Goal: Information Seeking & Learning: Learn about a topic

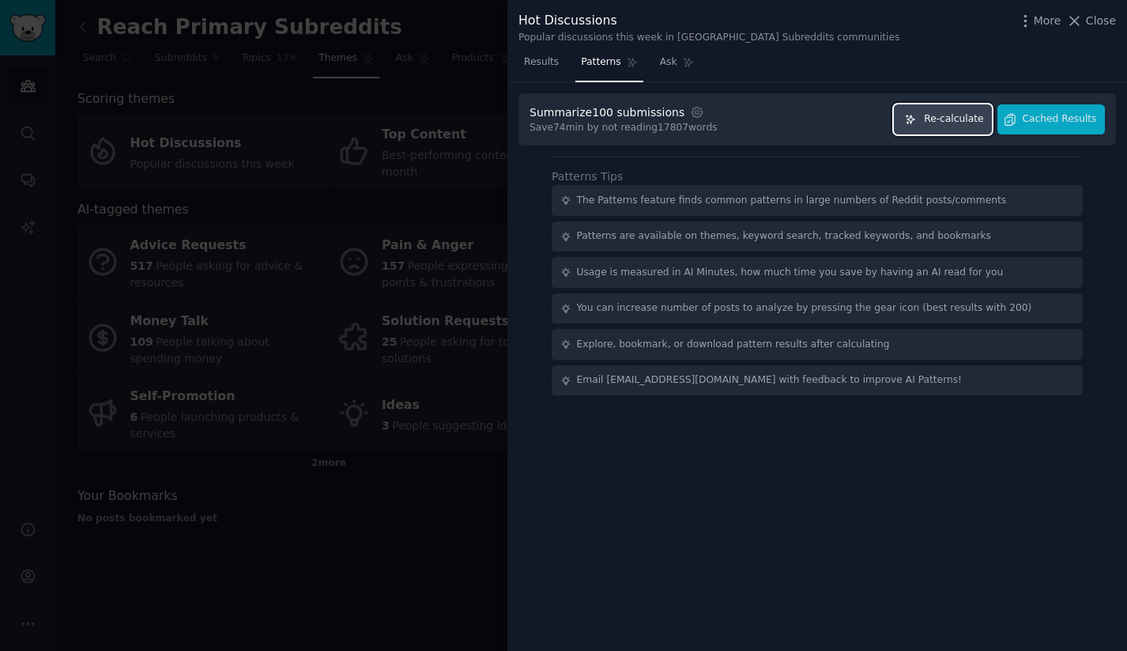
click at [947, 112] on span "Re-calculate" at bounding box center [953, 119] width 59 height 14
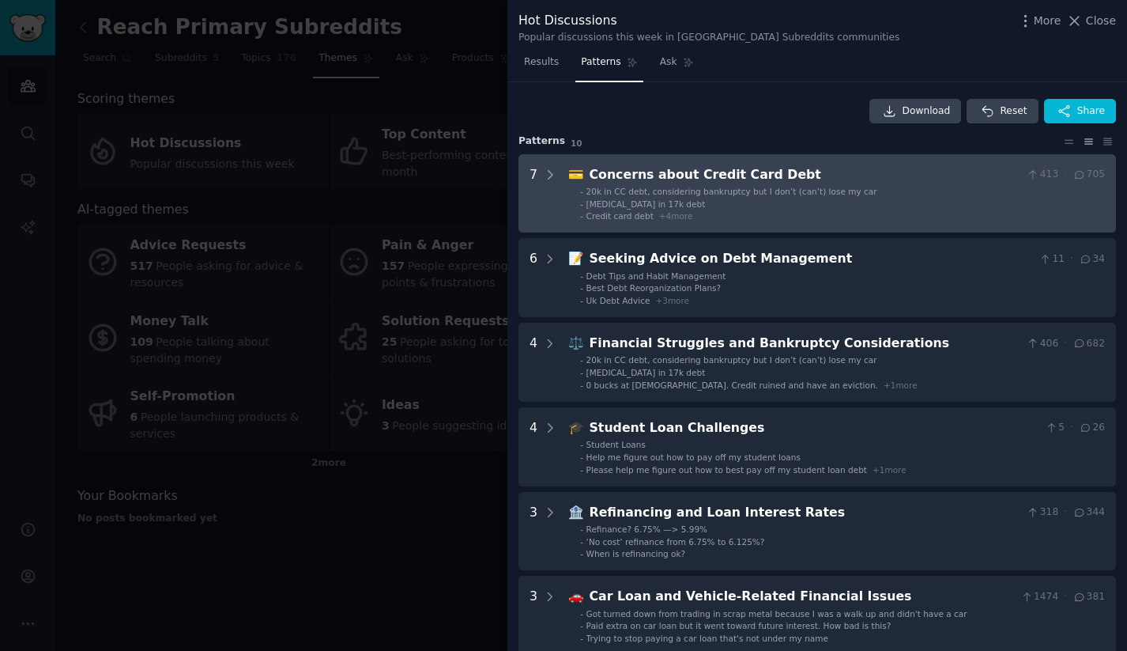
click at [689, 164] on Debt "7 💳 Concerns about Credit Card Debt 413 · 705 - 20k in CC debt, considering ban…" at bounding box center [818, 193] width 598 height 79
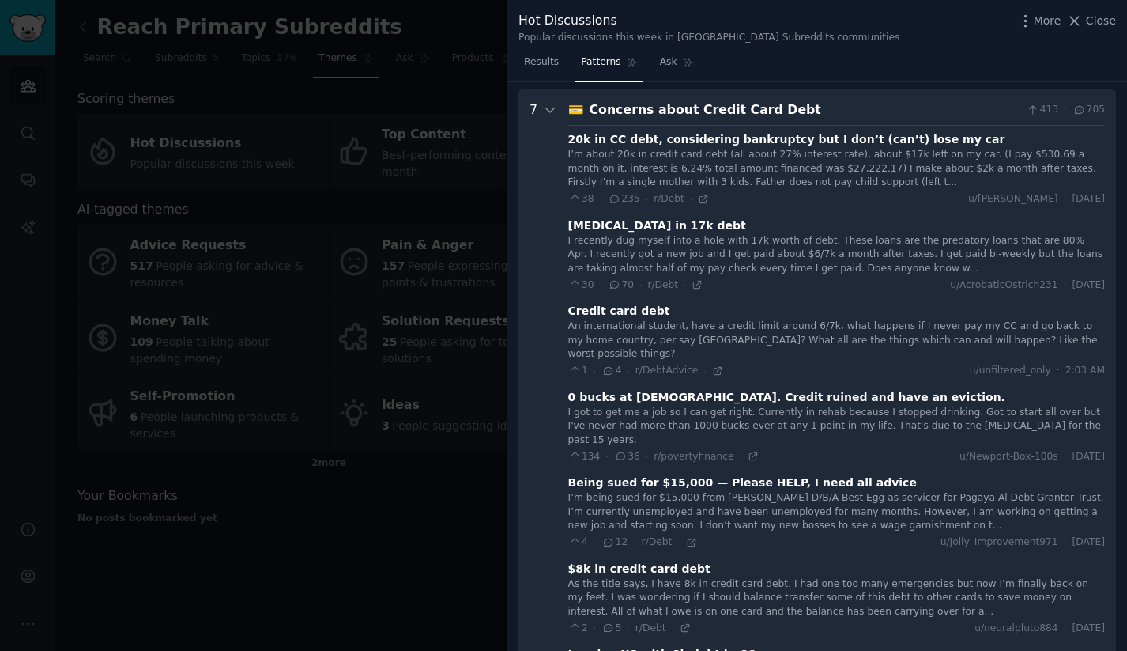
scroll to position [72, 0]
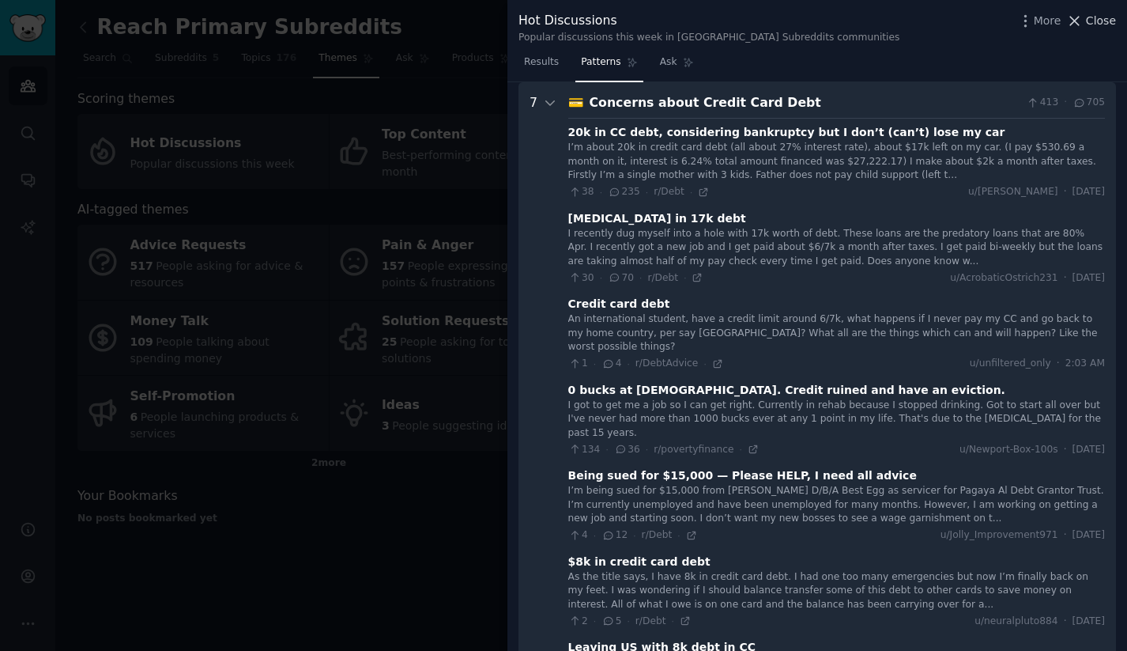
click at [1093, 28] on span "Close" at bounding box center [1101, 21] width 30 height 17
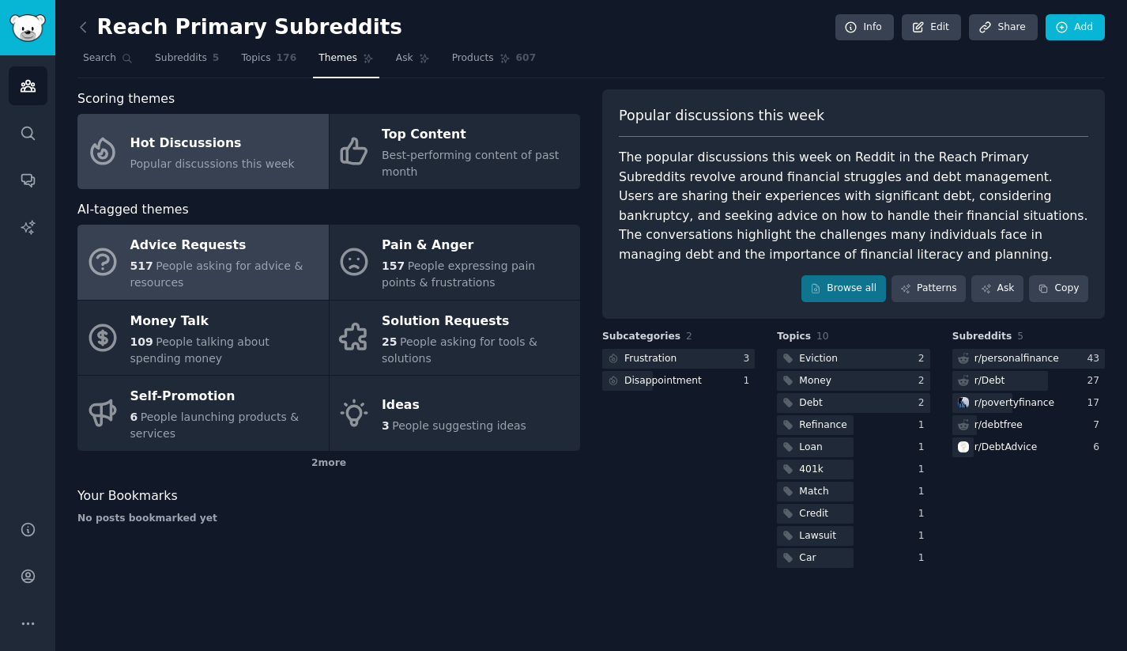
click at [218, 259] on span "People asking for advice & resources" at bounding box center [216, 273] width 173 height 29
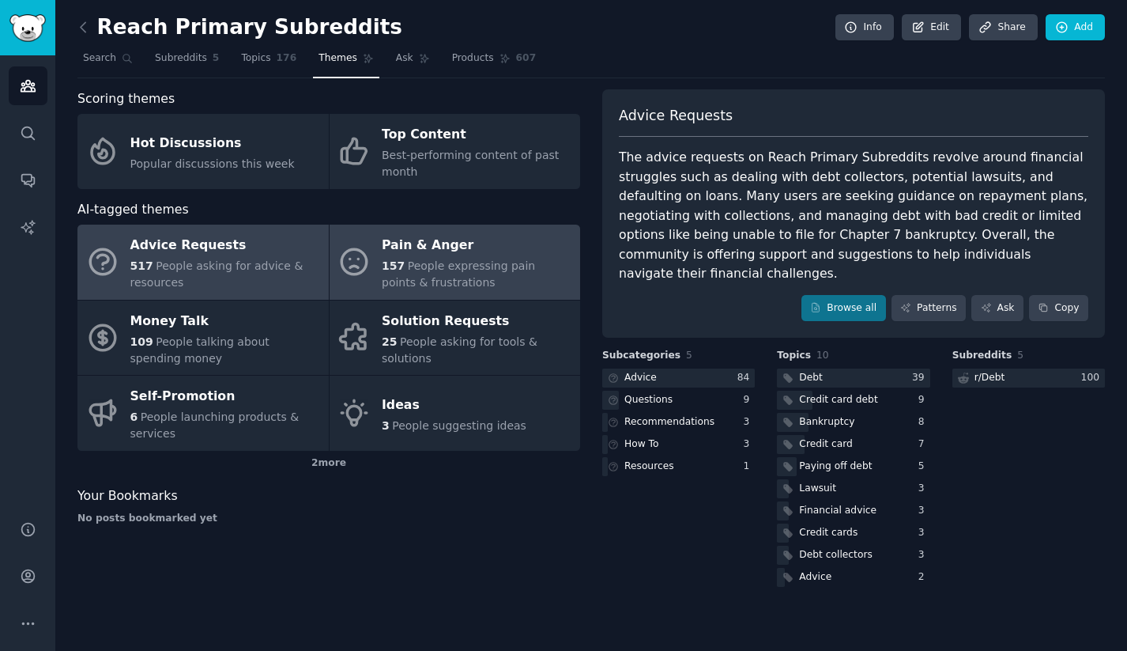
click at [477, 265] on span "People expressing pain points & frustrations" at bounding box center [458, 273] width 153 height 29
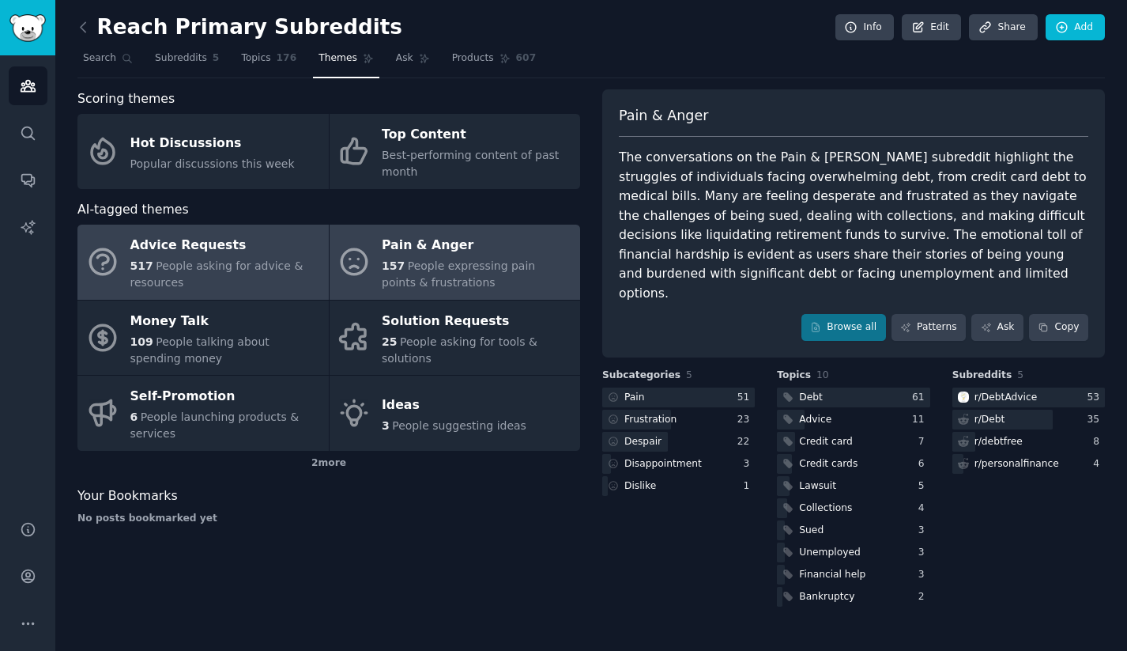
click at [235, 261] on span "People asking for advice & resources" at bounding box center [216, 273] width 173 height 29
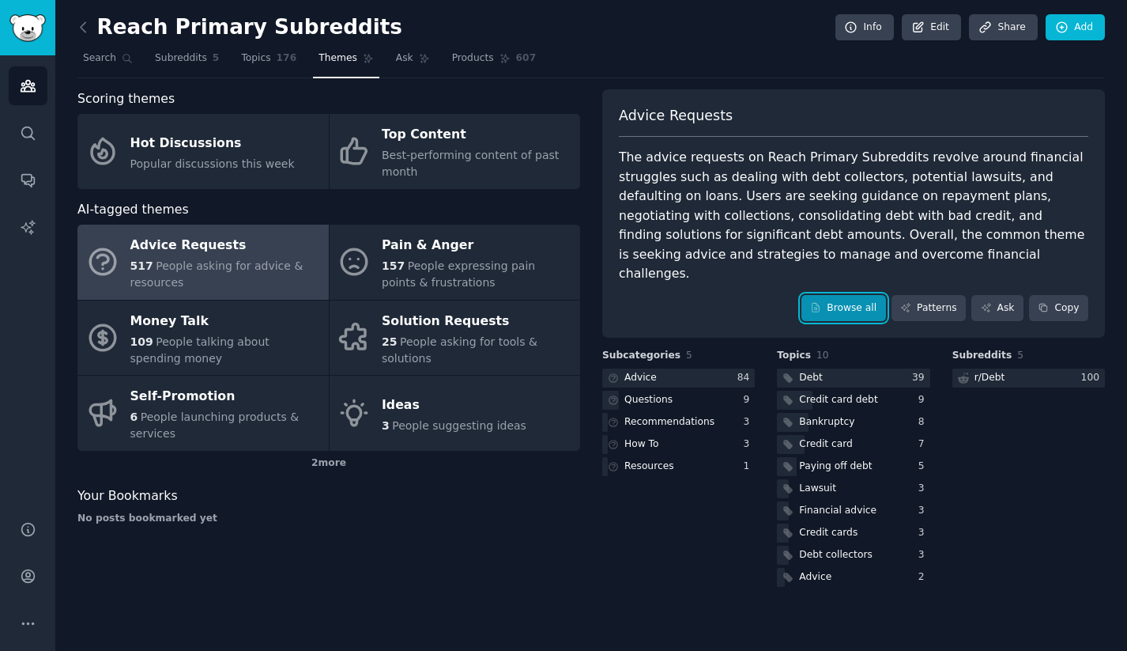
click at [859, 295] on link "Browse all" at bounding box center [844, 308] width 85 height 27
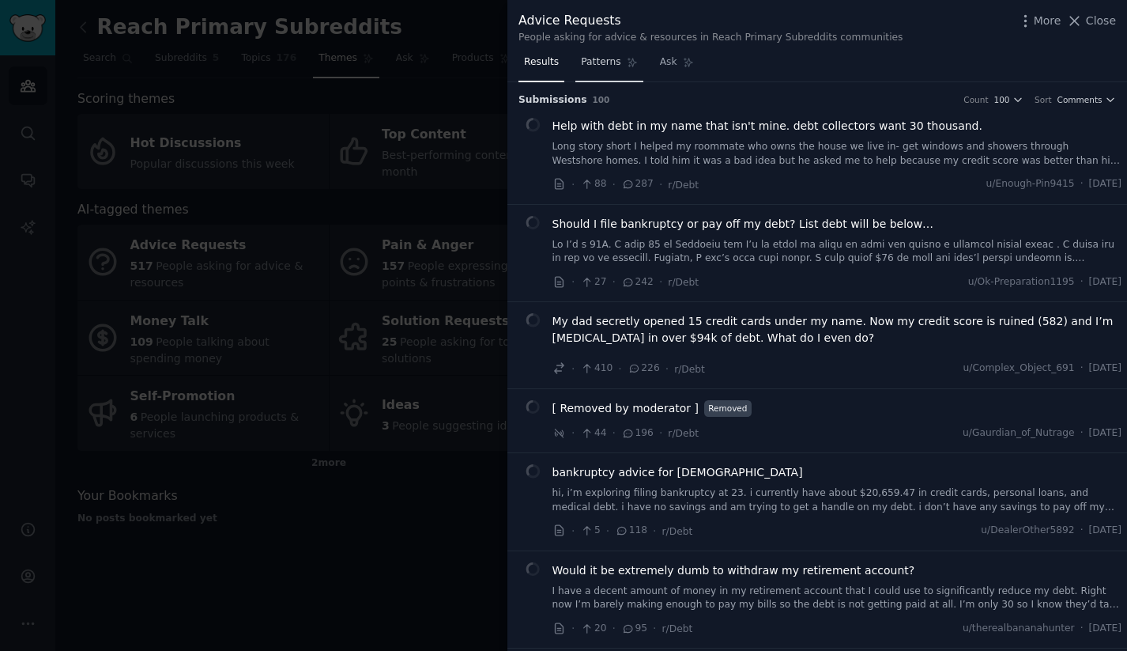
click at [602, 70] on link "Patterns" at bounding box center [609, 66] width 67 height 32
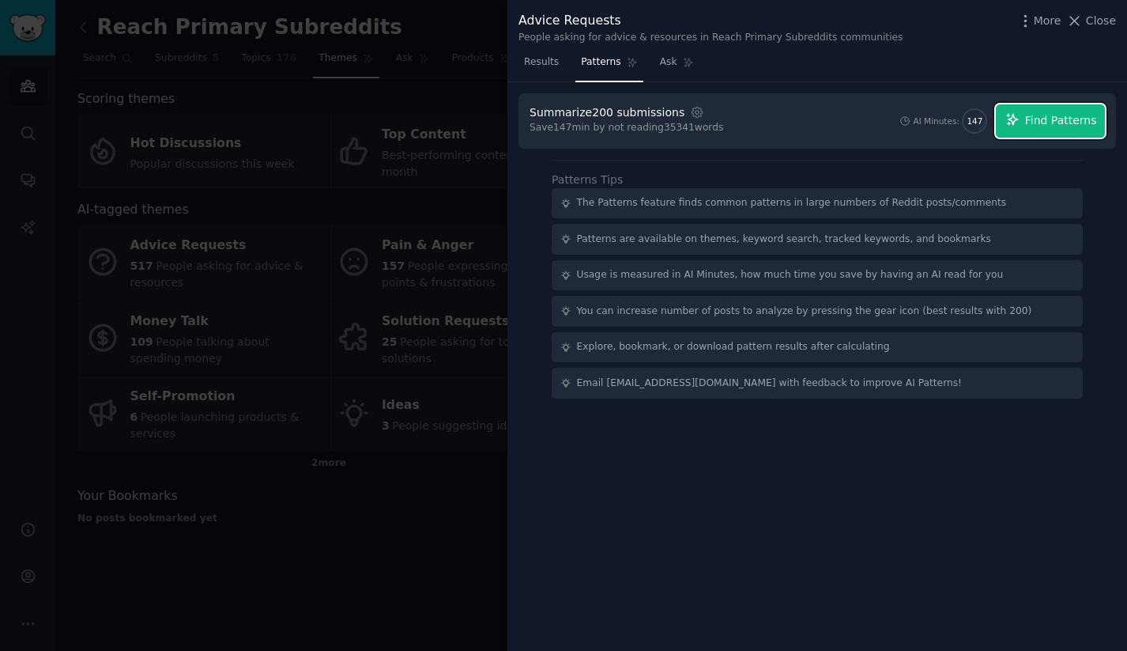
click at [1057, 126] on span "Find Patterns" at bounding box center [1061, 120] width 72 height 17
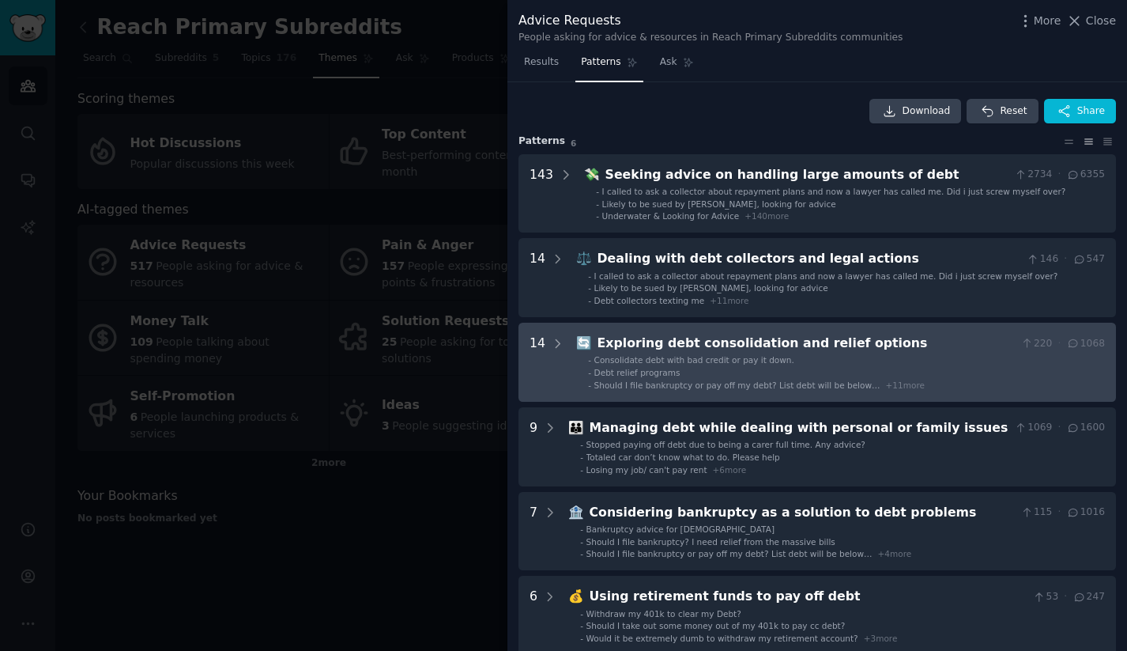
scroll to position [19, 0]
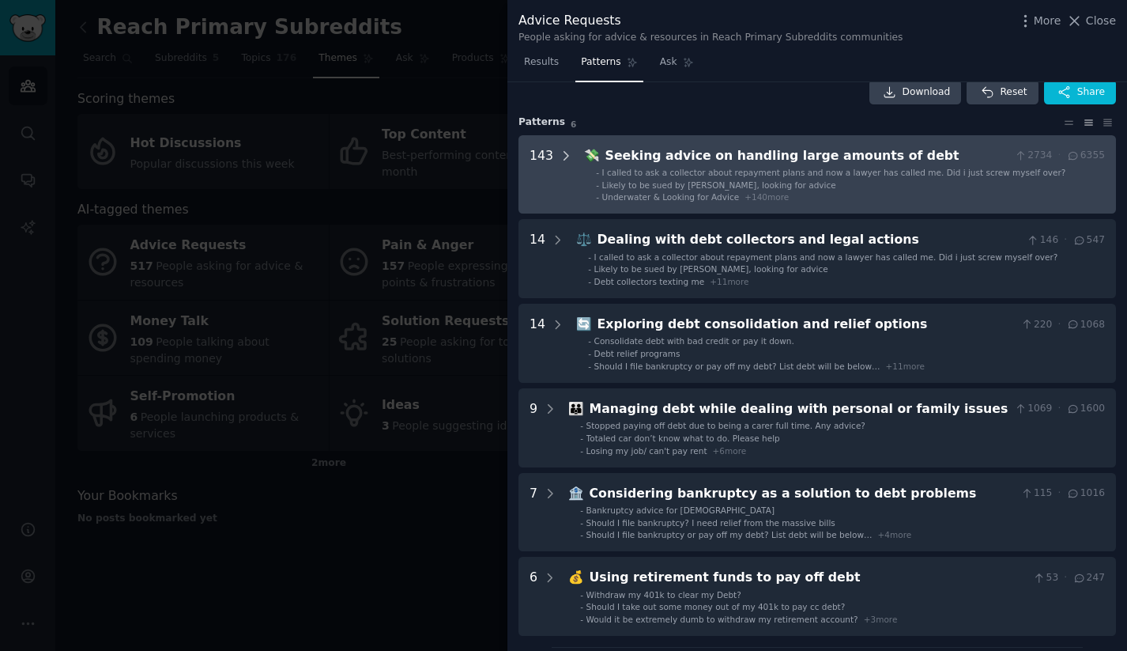
click at [561, 153] on icon at bounding box center [566, 156] width 14 height 14
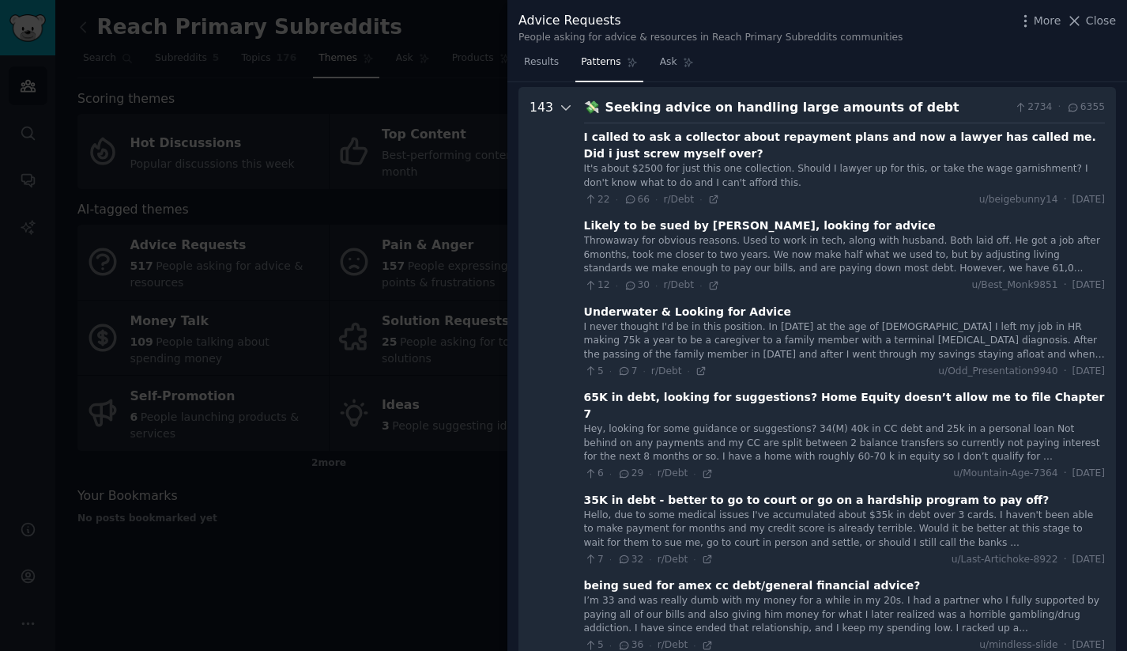
scroll to position [72, 0]
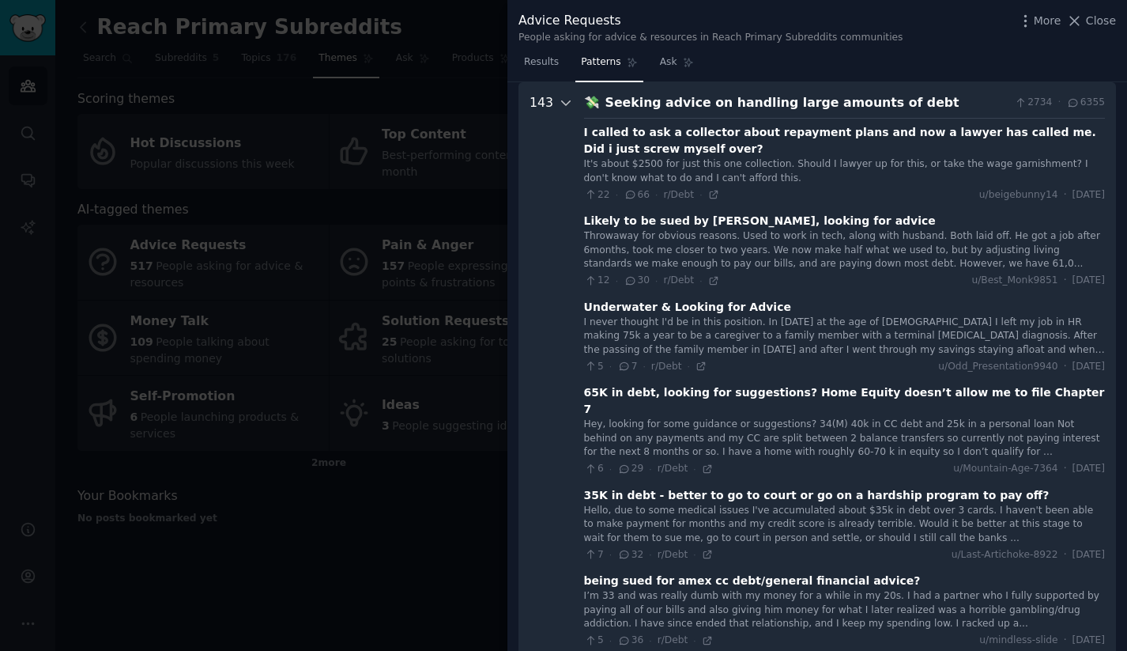
click at [564, 96] on icon at bounding box center [566, 103] width 14 height 14
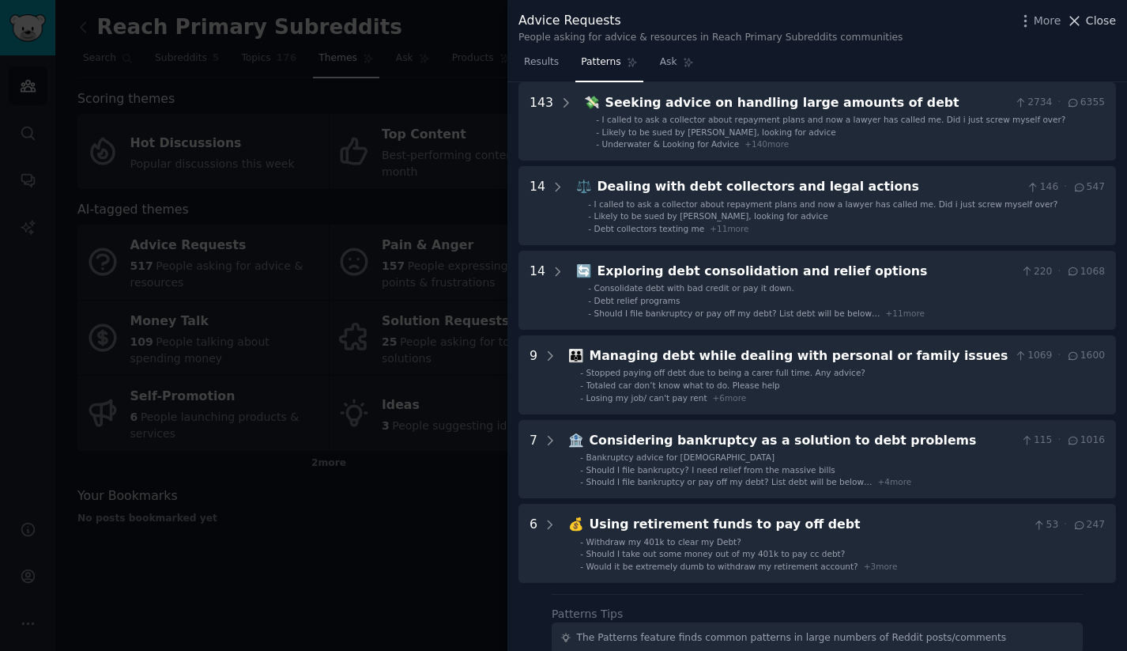
click at [1097, 14] on span "Close" at bounding box center [1101, 21] width 30 height 17
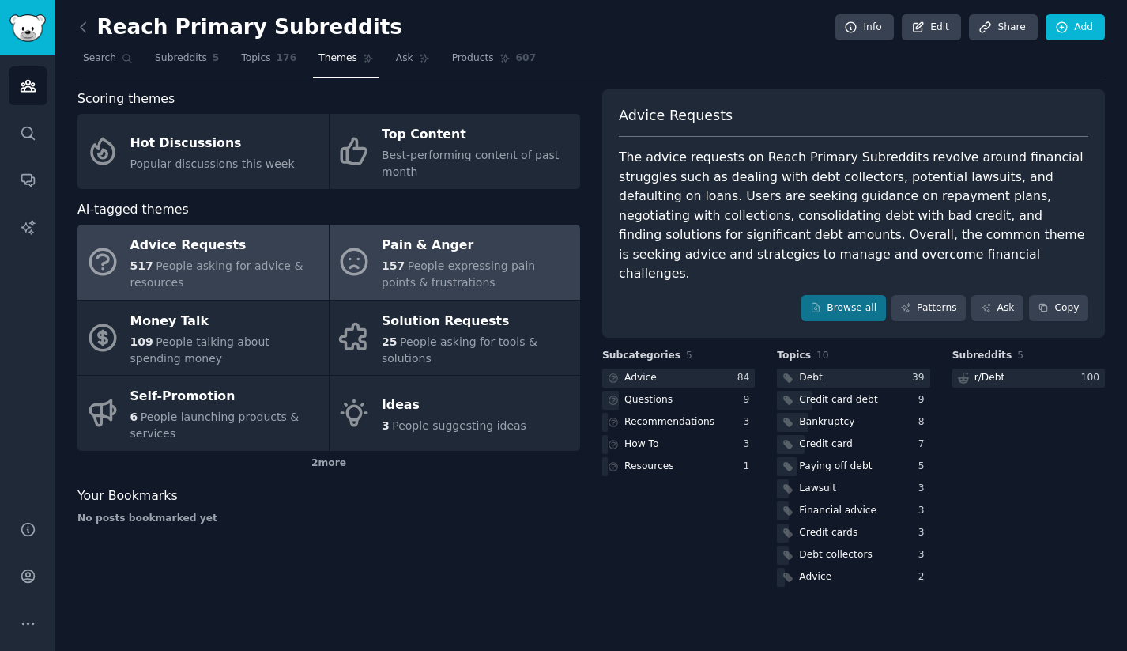
click at [502, 252] on div "Pain & Anger" at bounding box center [477, 245] width 191 height 25
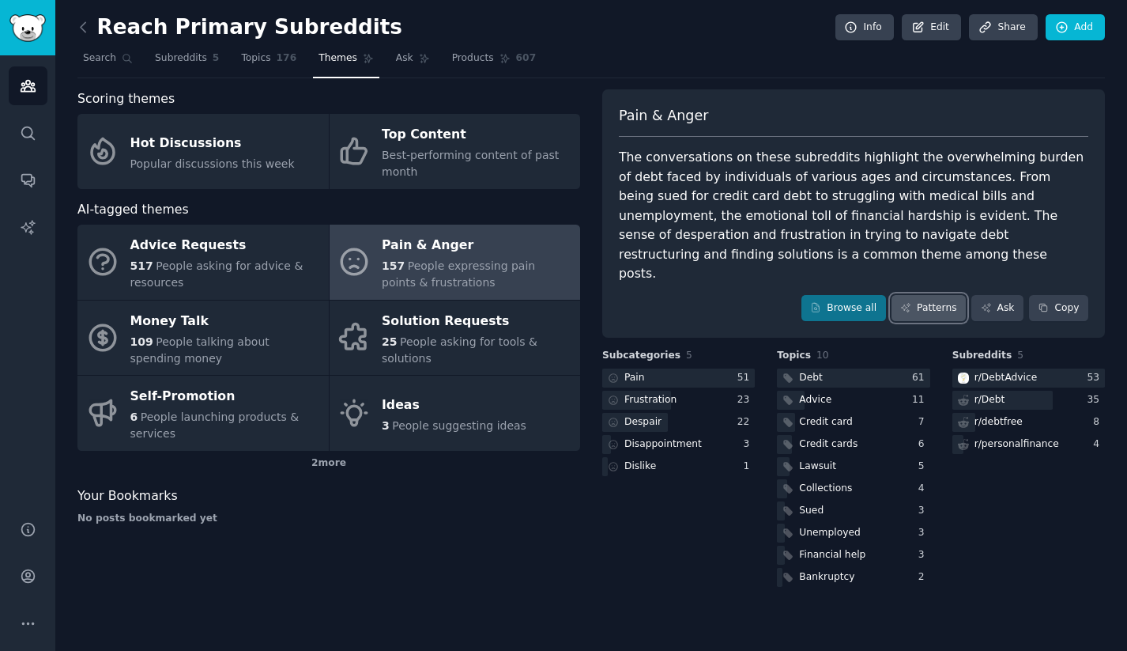
click at [916, 295] on link "Patterns" at bounding box center [929, 308] width 74 height 27
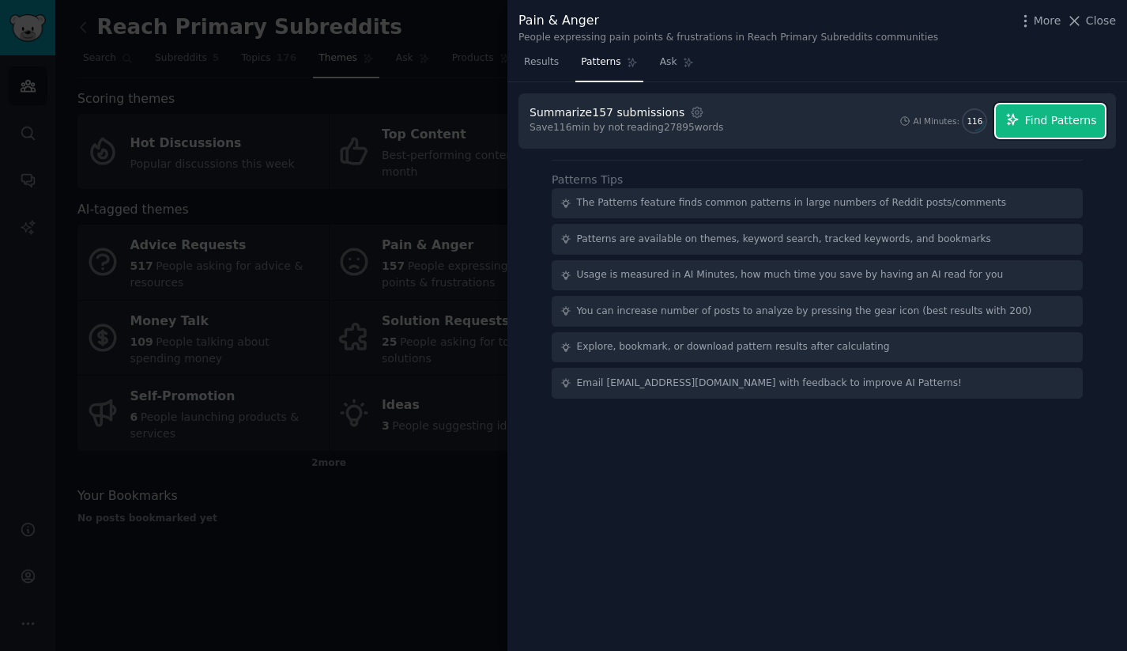
click at [1029, 130] on button "Find Patterns" at bounding box center [1050, 120] width 109 height 33
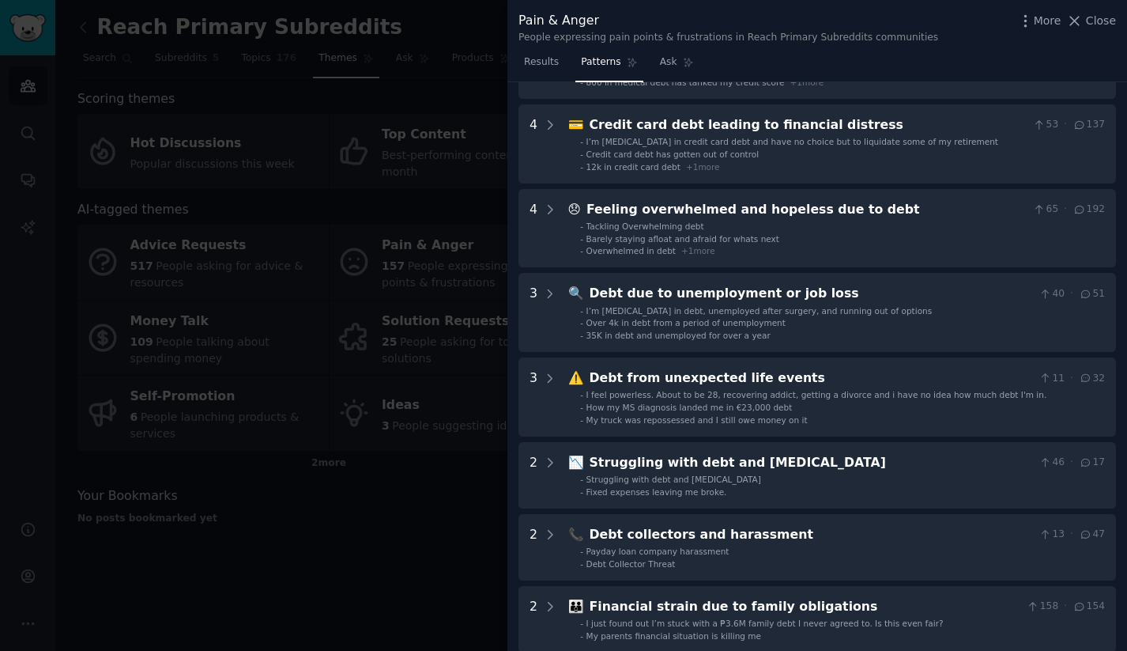
scroll to position [553, 0]
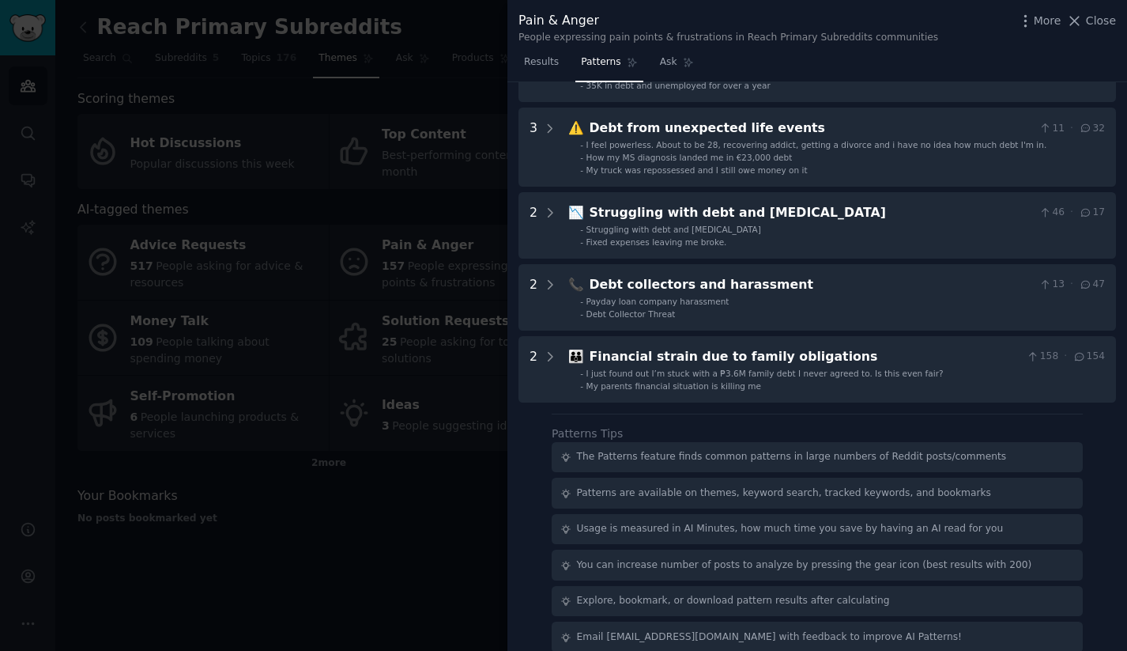
drag, startPoint x: 1029, startPoint y: 130, endPoint x: 1018, endPoint y: 130, distance: 10.3
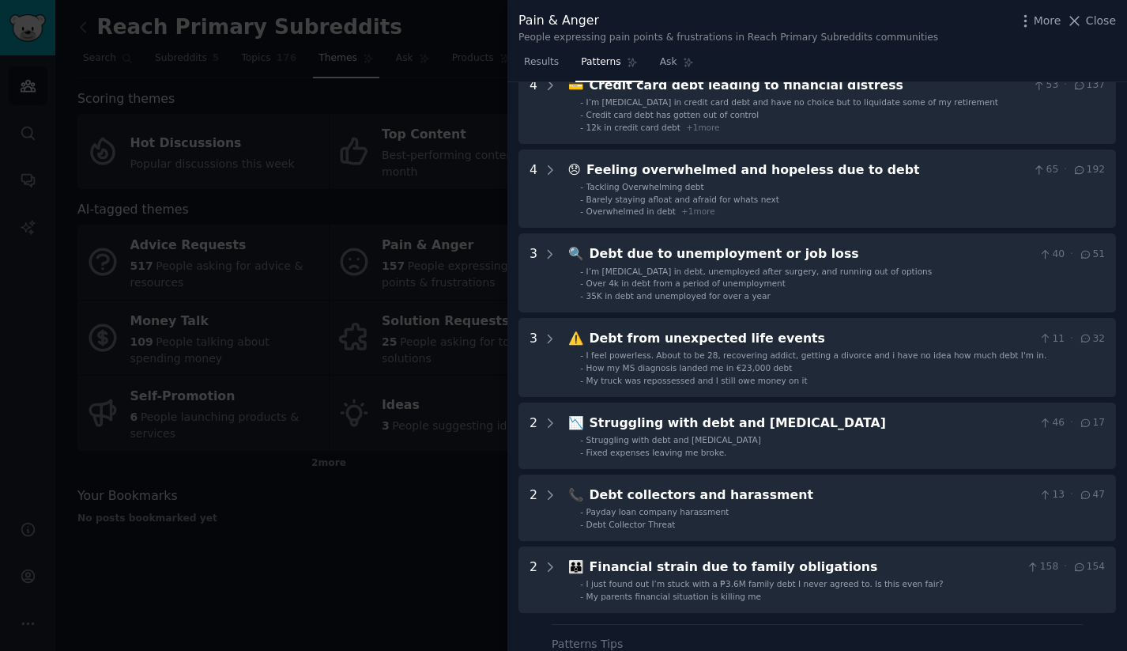
scroll to position [0, 0]
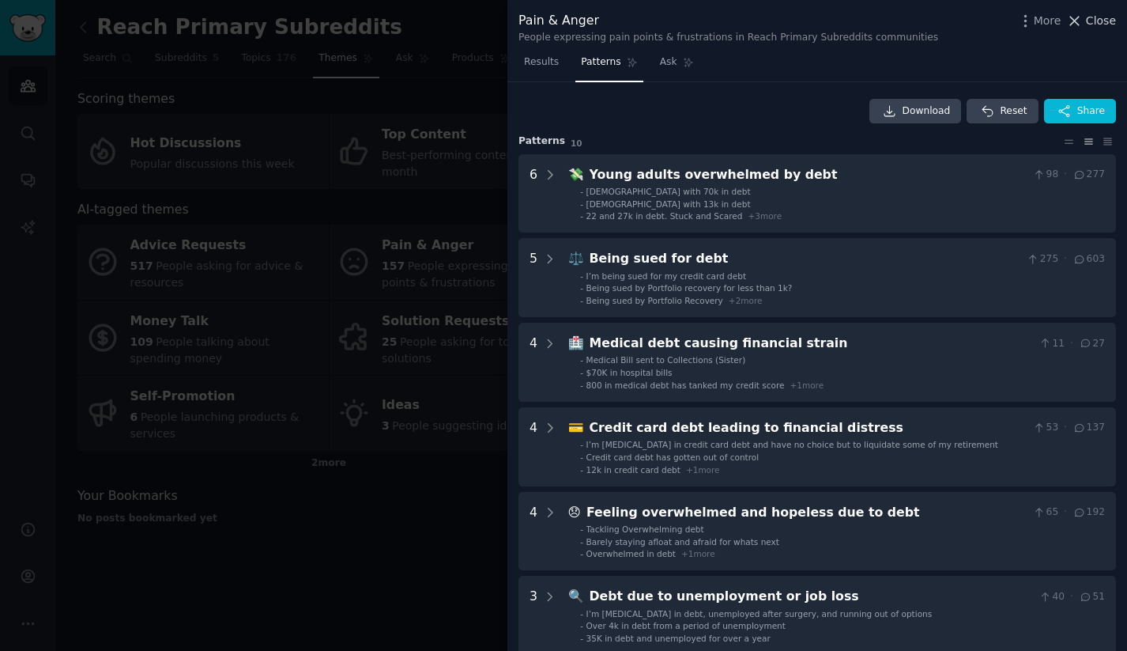
click at [1108, 16] on span "Close" at bounding box center [1101, 21] width 30 height 17
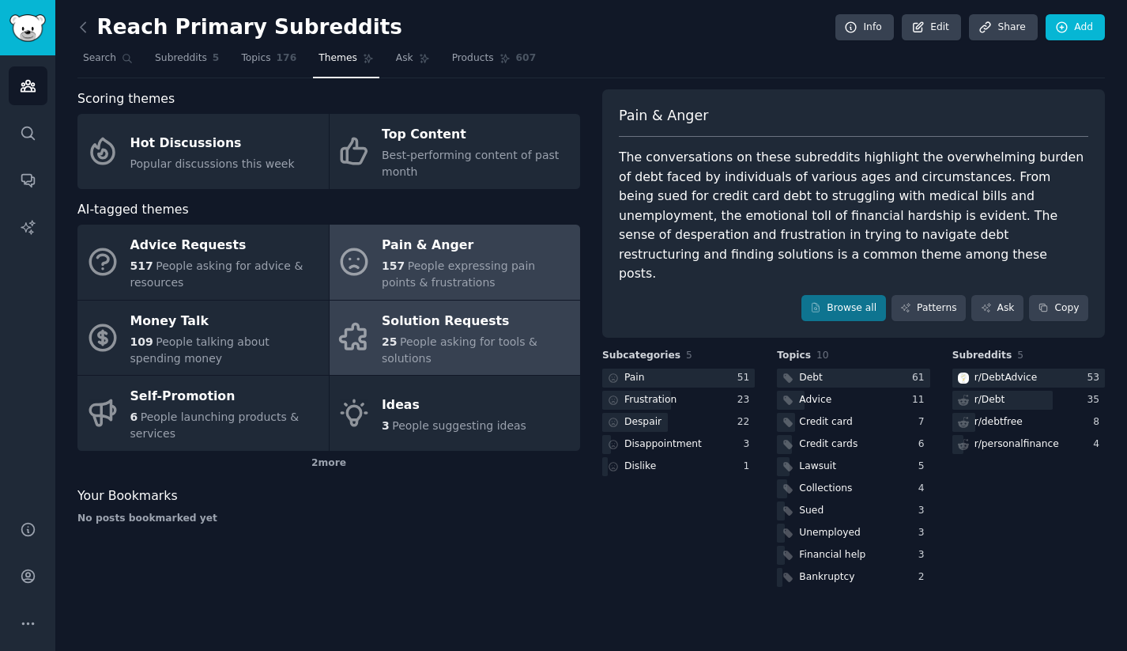
click at [459, 338] on span "People asking for tools & solutions" at bounding box center [460, 349] width 156 height 29
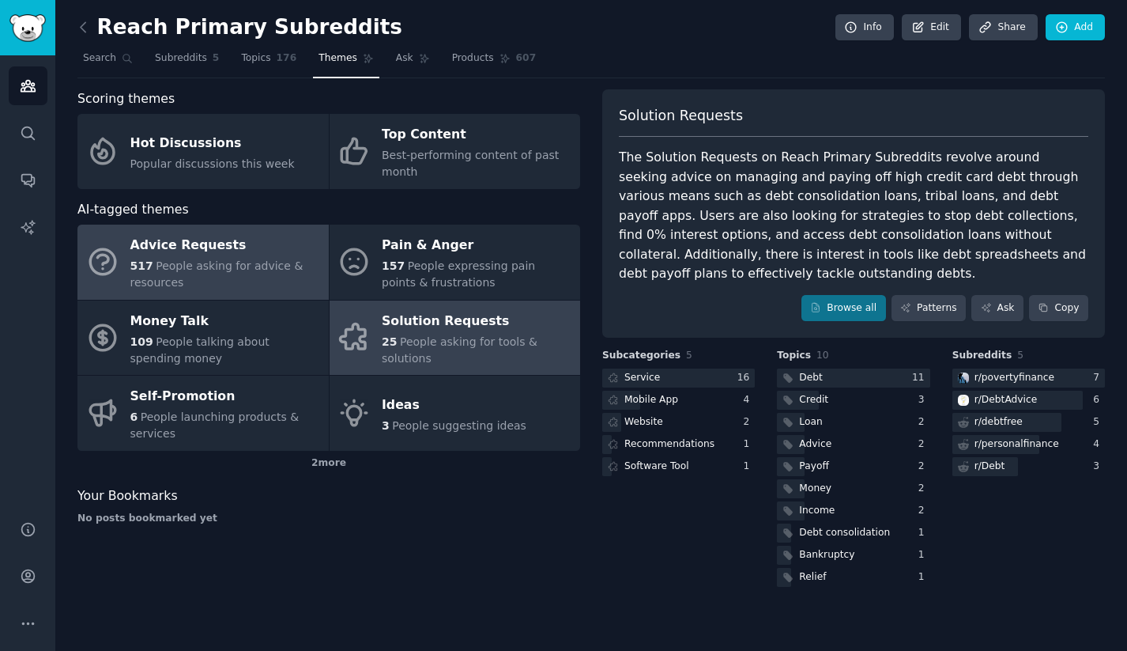
click at [206, 262] on span "People asking for advice & resources" at bounding box center [216, 273] width 173 height 29
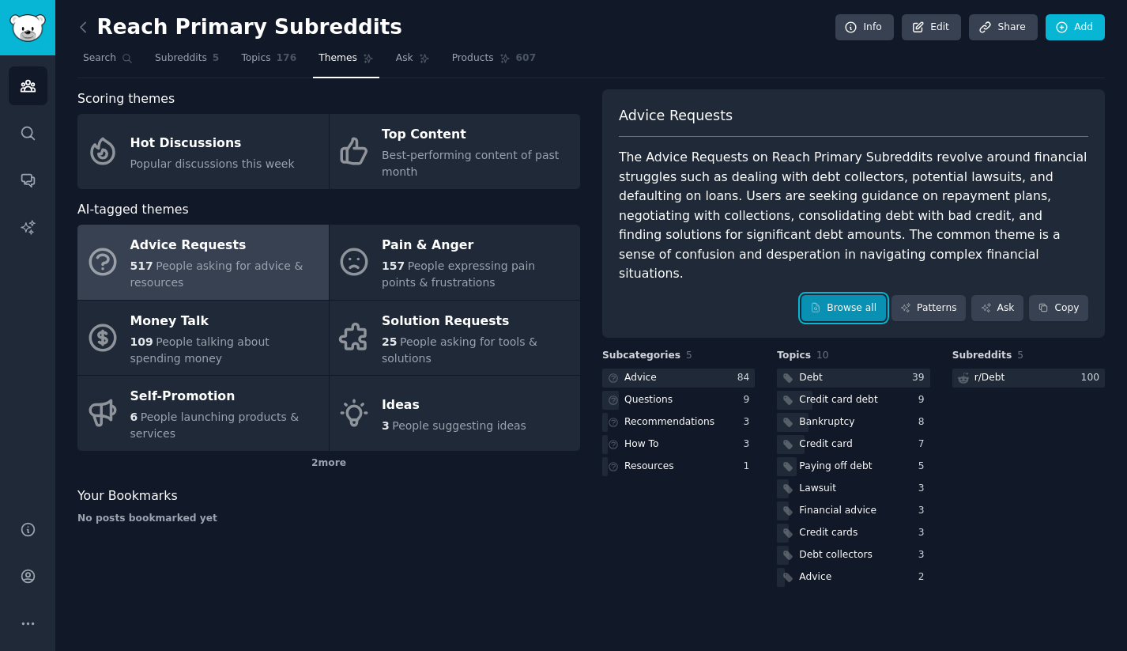
click at [824, 295] on link "Browse all" at bounding box center [844, 308] width 85 height 27
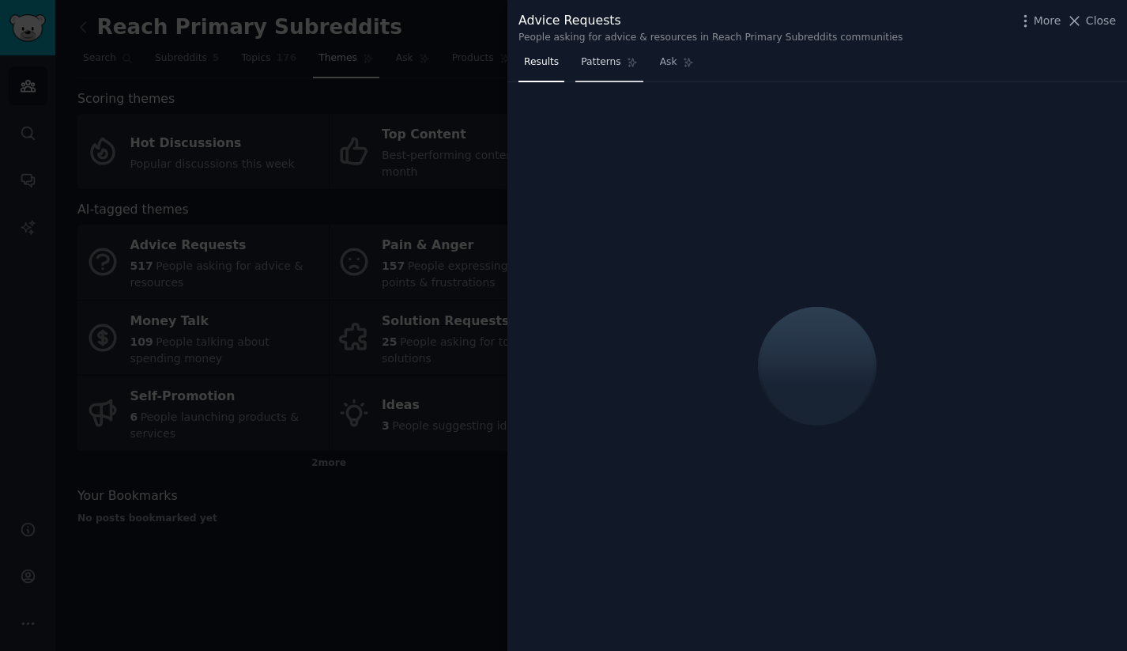
click at [596, 59] on span "Patterns" at bounding box center [601, 62] width 40 height 14
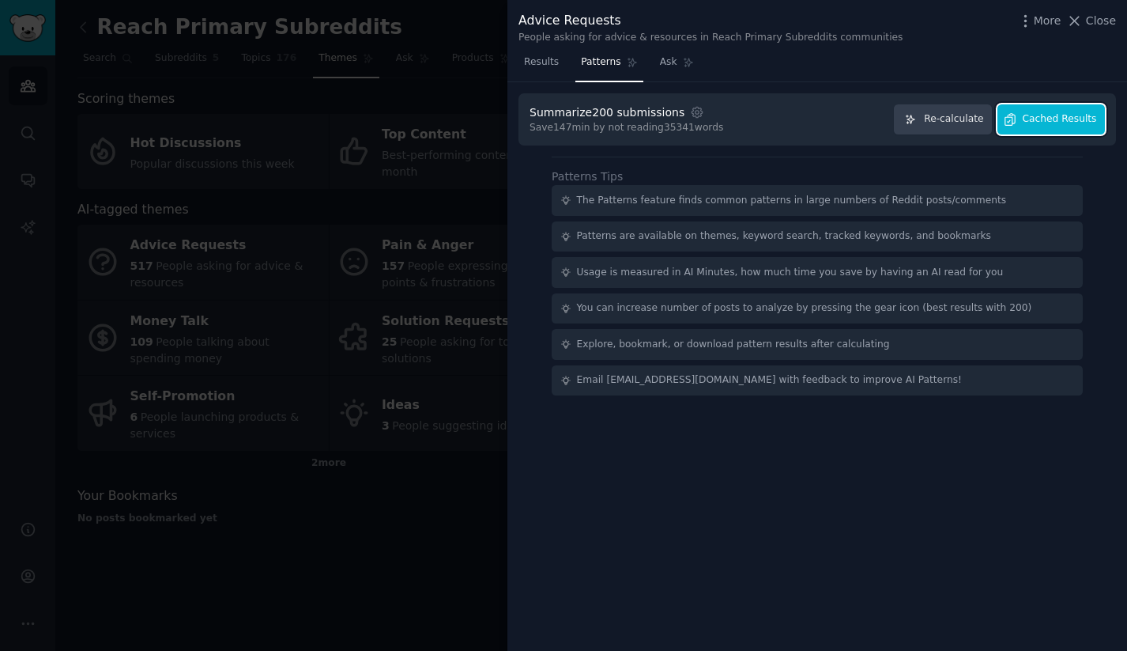
click at [1060, 125] on span "Cached Results" at bounding box center [1060, 119] width 74 height 14
